Goal: Task Accomplishment & Management: Manage account settings

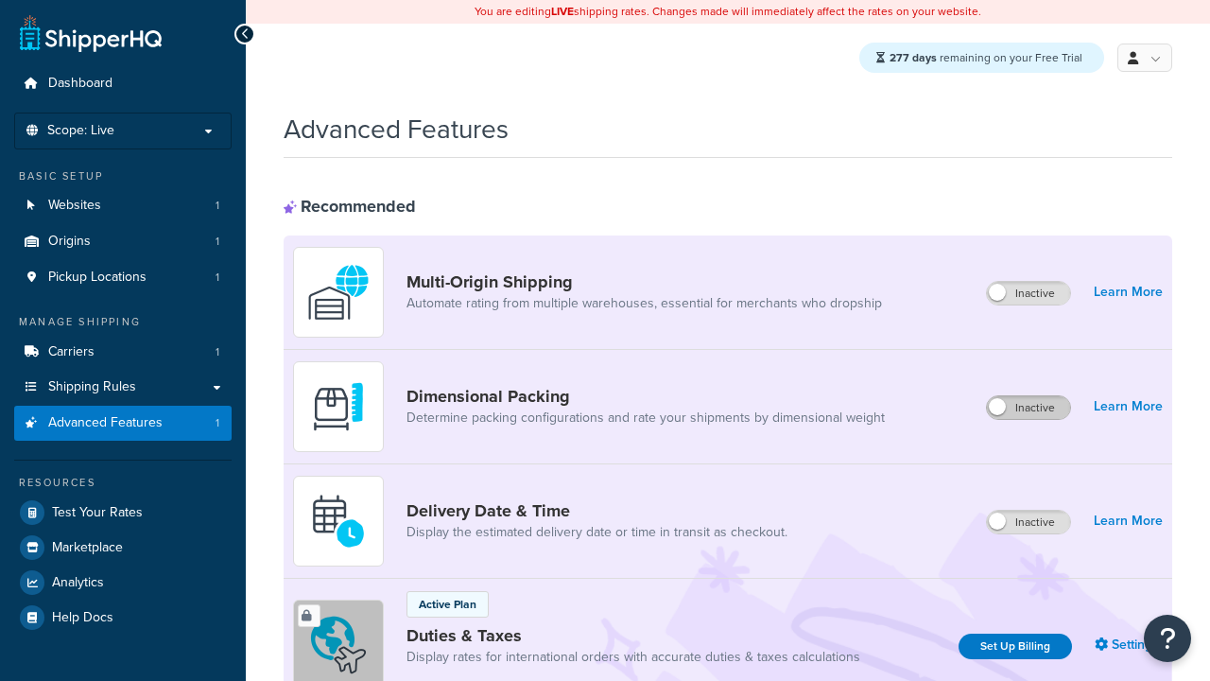
click at [1030, 408] on label "Inactive" at bounding box center [1028, 407] width 83 height 23
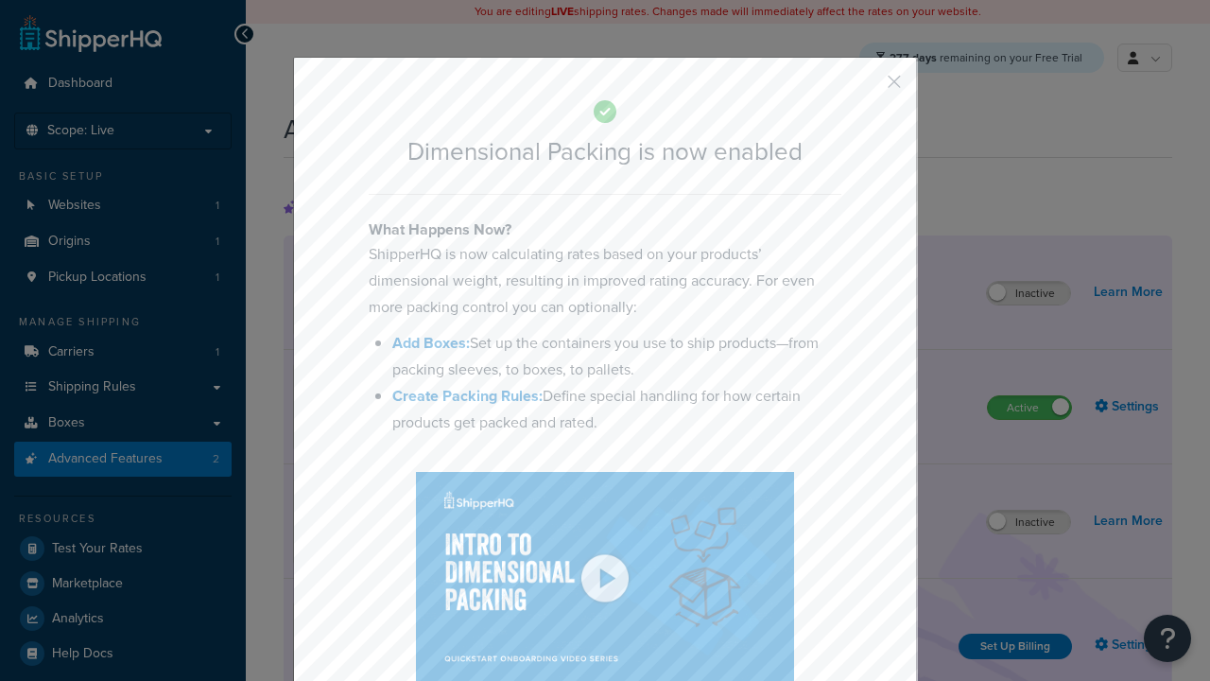
click at [866, 88] on button "button" at bounding box center [866, 88] width 5 height 5
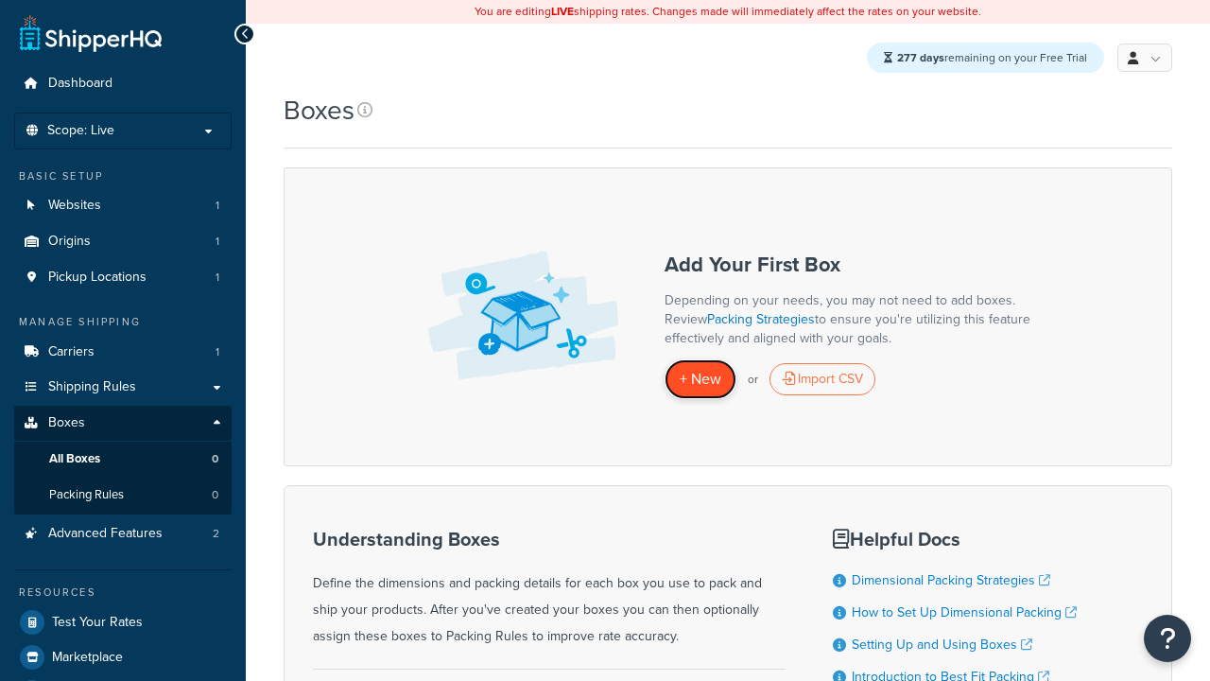
click at [701, 380] on span "+ New" at bounding box center [701, 379] width 42 height 22
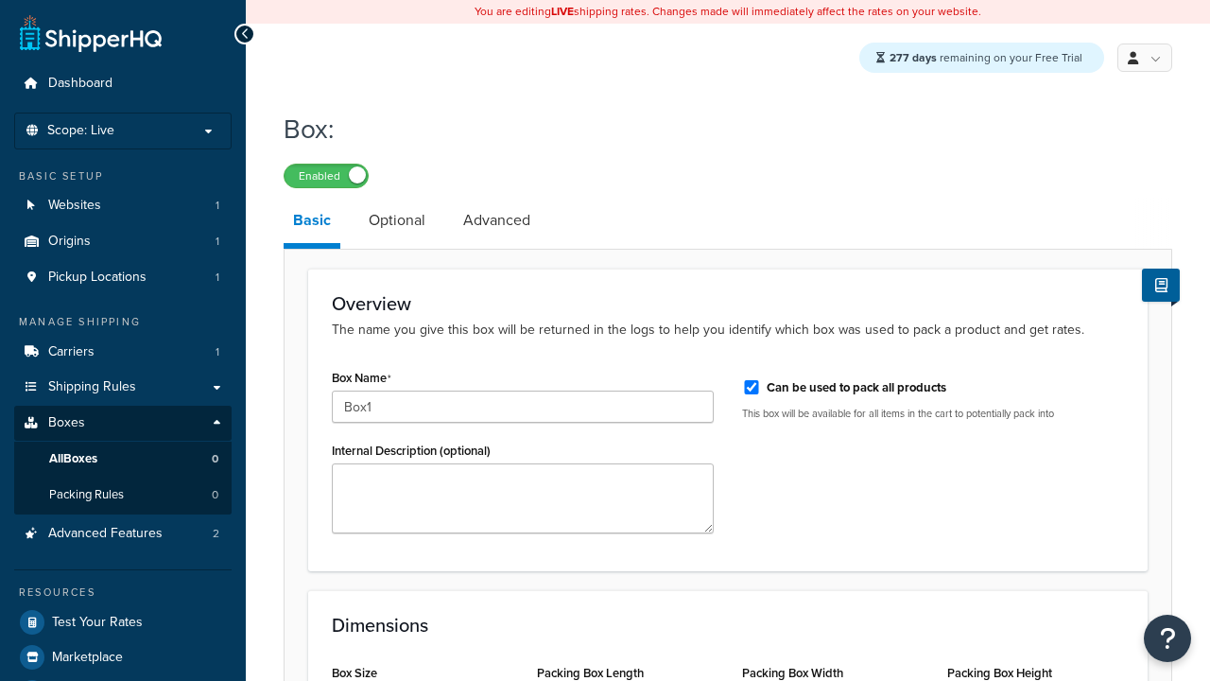
select select "usps_small"
type input "Box1"
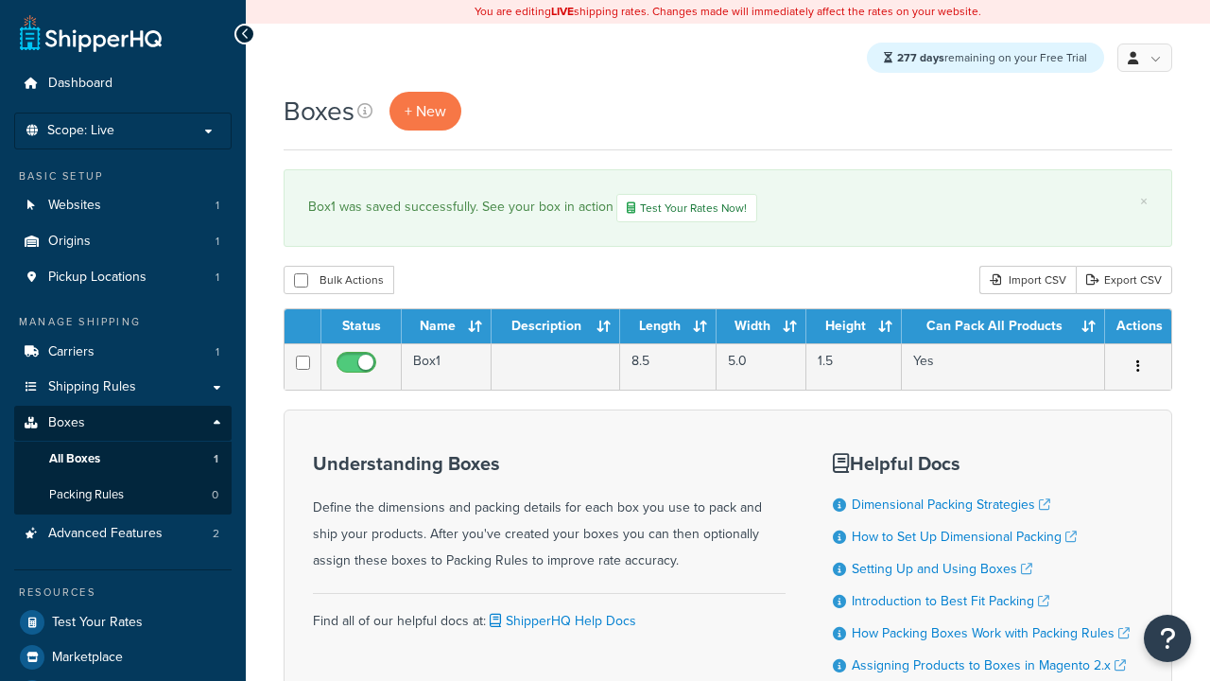
click at [361, 329] on th "Status" at bounding box center [361, 326] width 80 height 34
click at [446, 329] on th "Name" at bounding box center [447, 326] width 90 height 34
click at [555, 329] on th "Description" at bounding box center [556, 326] width 129 height 34
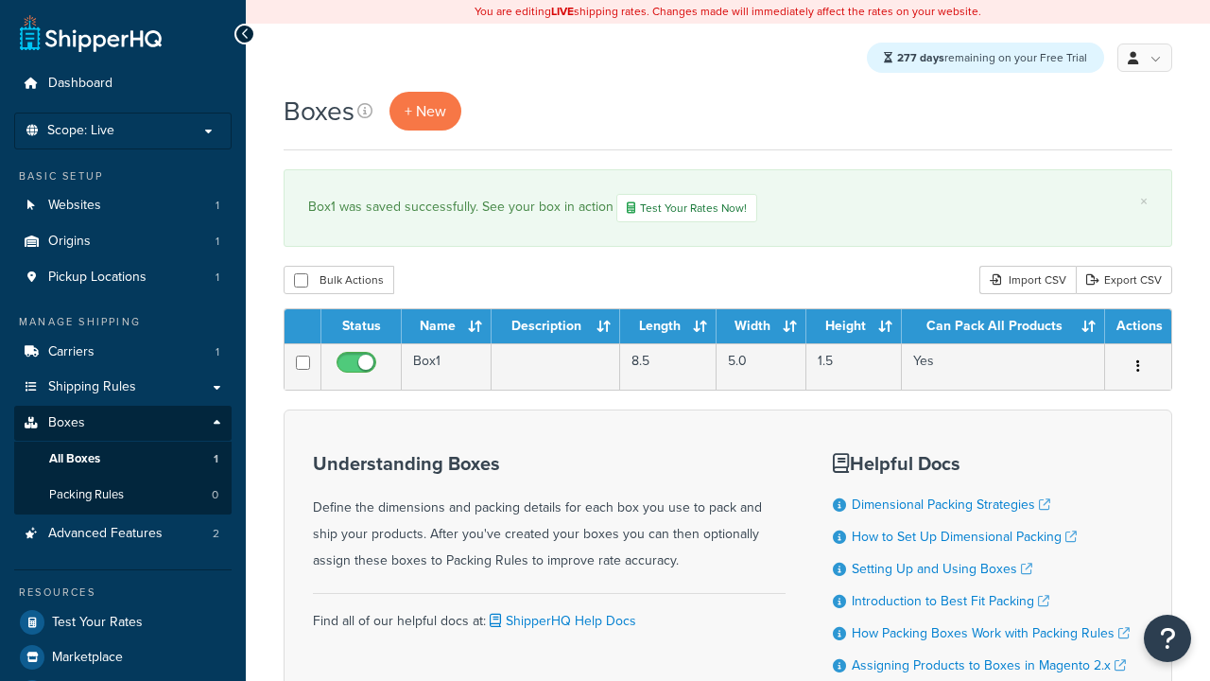
click at [555, 329] on th "Description" at bounding box center [556, 326] width 129 height 34
click at [668, 329] on th "Length" at bounding box center [668, 326] width 97 height 34
click at [762, 329] on th "Width" at bounding box center [762, 326] width 90 height 34
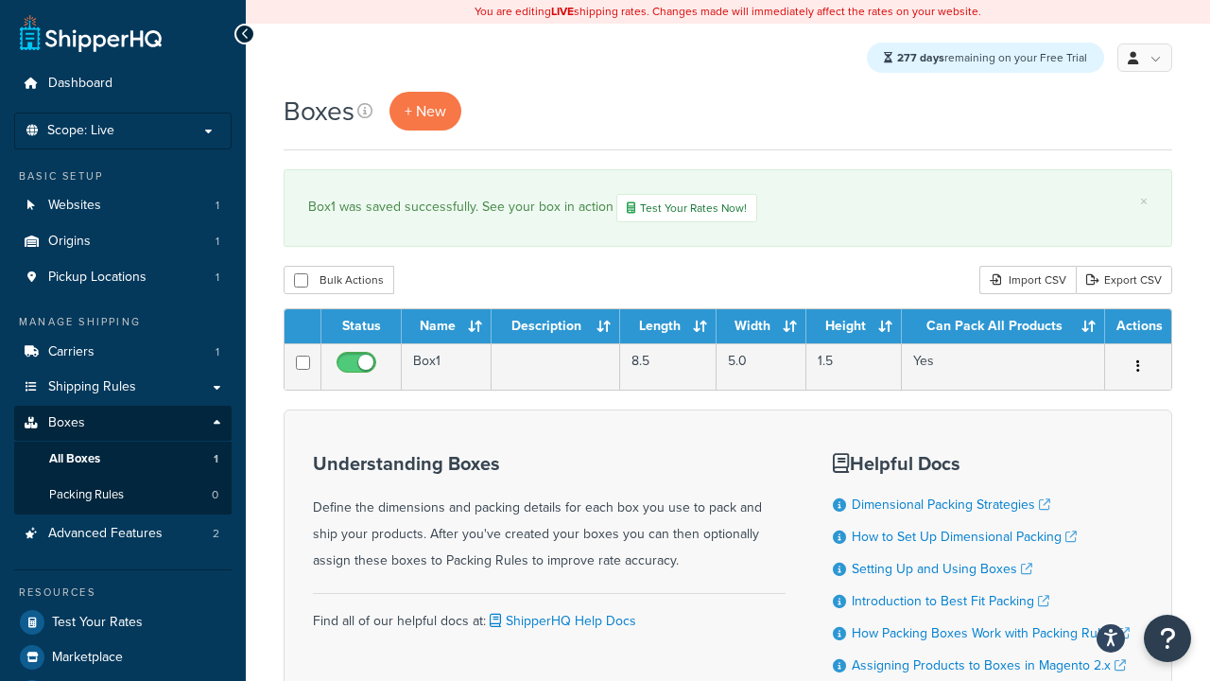
click at [855, 329] on th "Height" at bounding box center [853, 326] width 95 height 34
click at [1003, 329] on th "Can Pack All Products" at bounding box center [1003, 326] width 203 height 34
click at [1137, 329] on th "Actions" at bounding box center [1138, 326] width 66 height 34
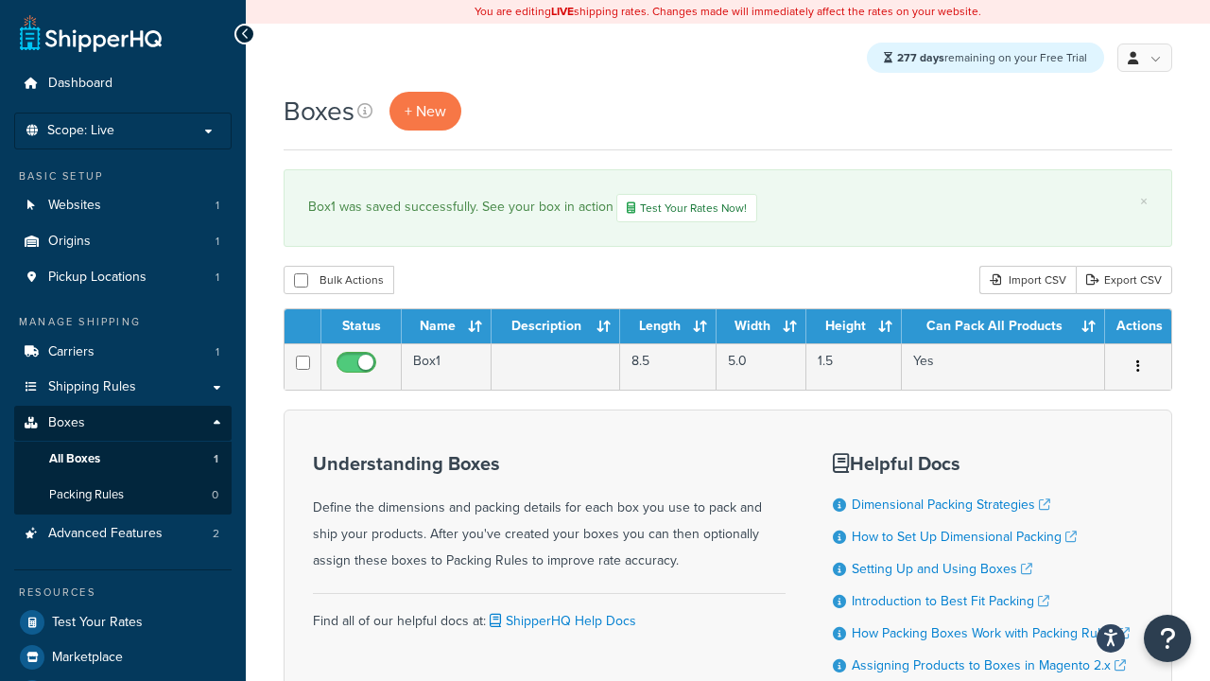
click at [1137, 329] on th "Actions" at bounding box center [1138, 326] width 66 height 34
click at [301, 283] on input "checkbox" at bounding box center [301, 280] width 14 height 14
checkbox input "true"
click at [0, 0] on button "Delete" at bounding box center [0, 0] width 0 height 0
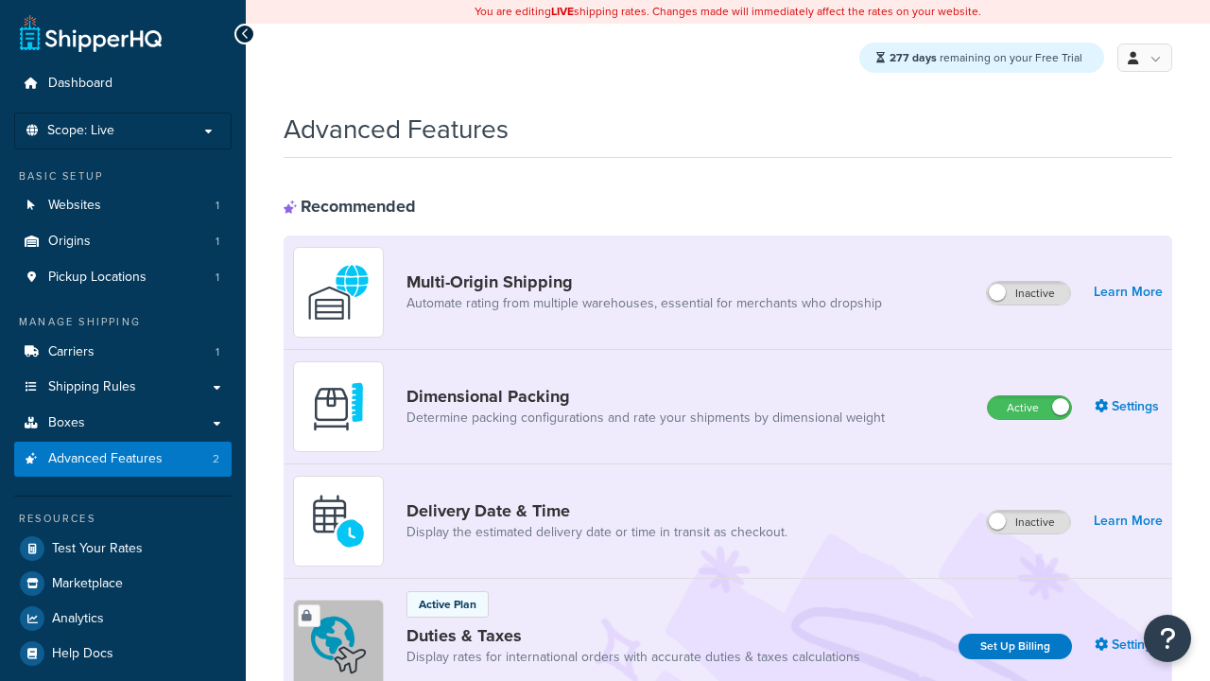
click at [1030, 408] on label "Active" at bounding box center [1029, 407] width 83 height 23
